Goal: Feedback & Contribution: Leave review/rating

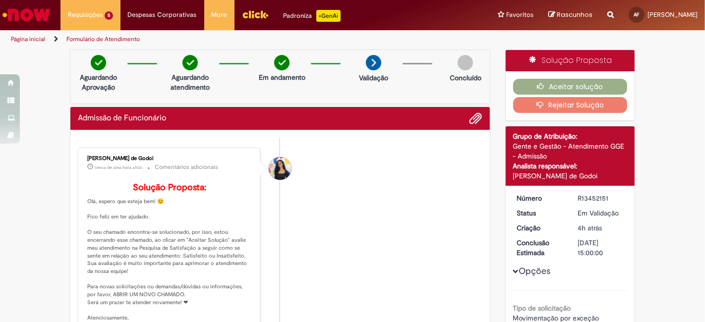
click at [566, 77] on div "Aceitar solução Rejeitar Solução" at bounding box center [570, 95] width 129 height 49
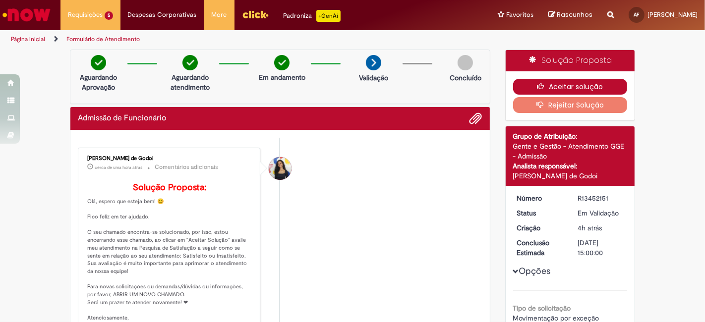
click at [565, 83] on button "Aceitar solução" at bounding box center [570, 87] width 114 height 16
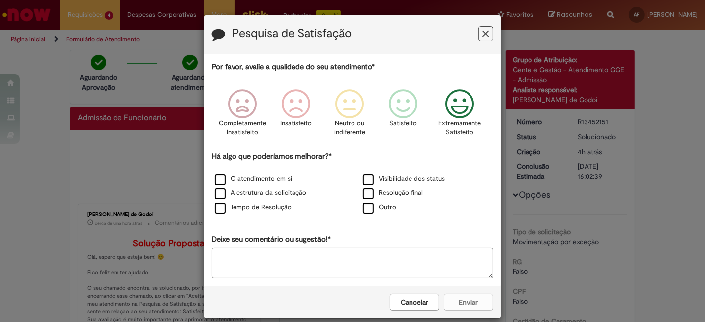
click at [448, 112] on icon "Feedback" at bounding box center [459, 104] width 37 height 30
click at [364, 215] on div "Por favor, avalie a qualidade do seu atendimento* Completamente Insatisfeito In…" at bounding box center [352, 170] width 281 height 217
click at [368, 206] on label "Outro" at bounding box center [379, 207] width 33 height 9
click at [331, 265] on textarea "Deixe seu comentário ou sugestão!*" at bounding box center [352, 263] width 281 height 31
type textarea "**"
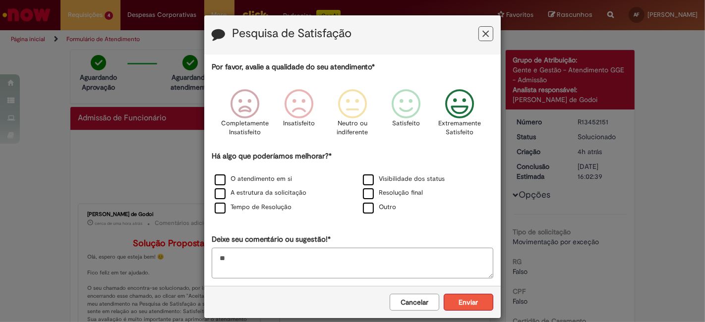
click at [468, 307] on button "Enviar" at bounding box center [469, 302] width 50 height 17
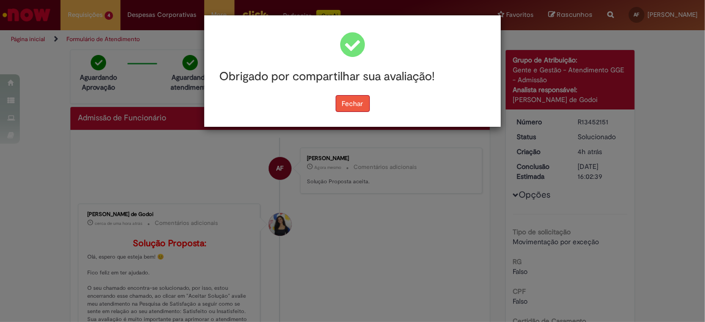
click at [349, 100] on button "Fechar" at bounding box center [353, 103] width 34 height 17
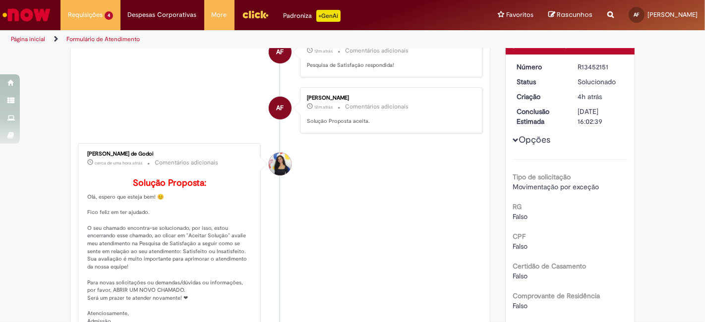
scroll to position [112, 0]
